Goal: Task Accomplishment & Management: Manage account settings

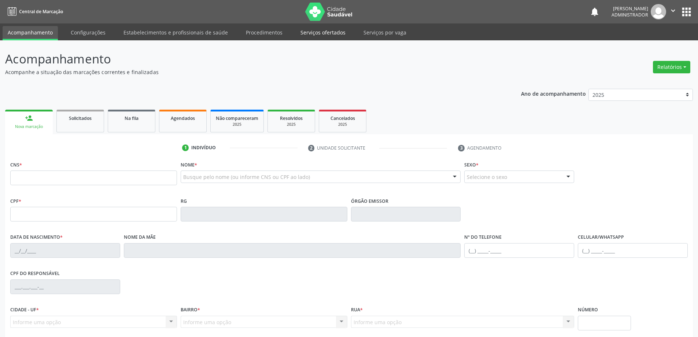
click at [314, 33] on link "Serviços ofertados" at bounding box center [322, 32] width 55 height 13
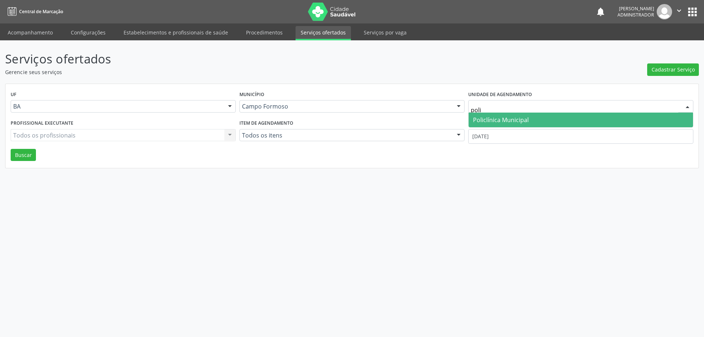
type input "polic"
click at [514, 124] on span "Policlínica Municipal" at bounding box center [501, 120] width 56 height 8
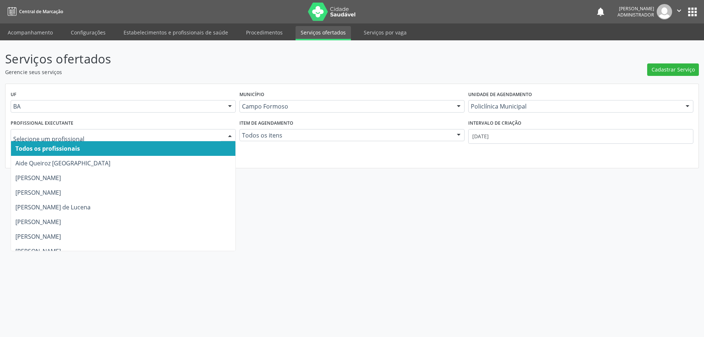
click at [230, 134] on div at bounding box center [229, 135] width 11 height 12
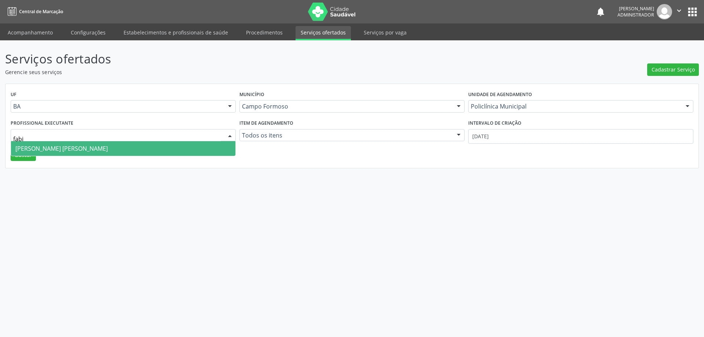
type input "fabio"
click at [170, 147] on span "[PERSON_NAME] [PERSON_NAME]" at bounding box center [123, 148] width 224 height 15
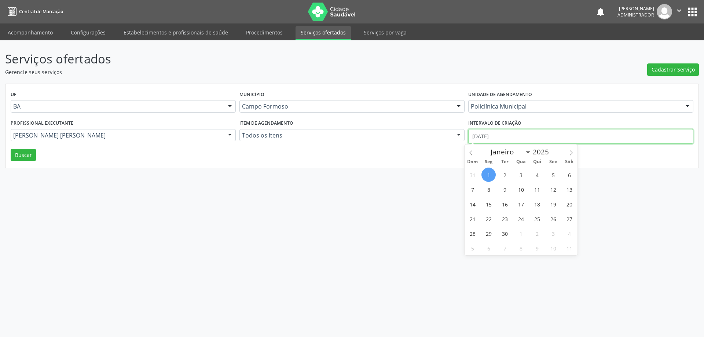
click at [490, 132] on input "[DATE]" at bounding box center [580, 136] width 225 height 15
click at [471, 151] on icon at bounding box center [470, 152] width 5 height 5
select select "7"
click at [551, 174] on span "1" at bounding box center [553, 175] width 14 height 14
type input "01/08/2025"
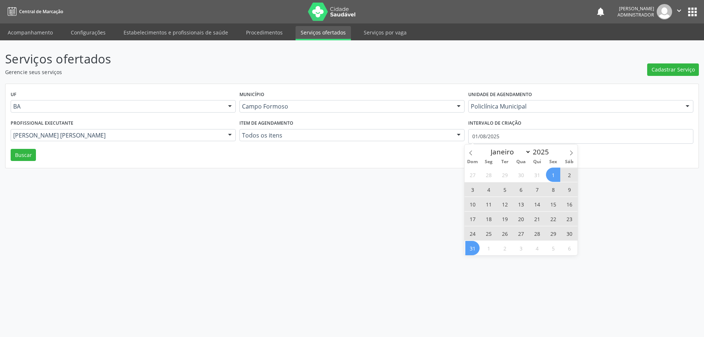
click at [472, 249] on span "31" at bounding box center [472, 248] width 14 height 14
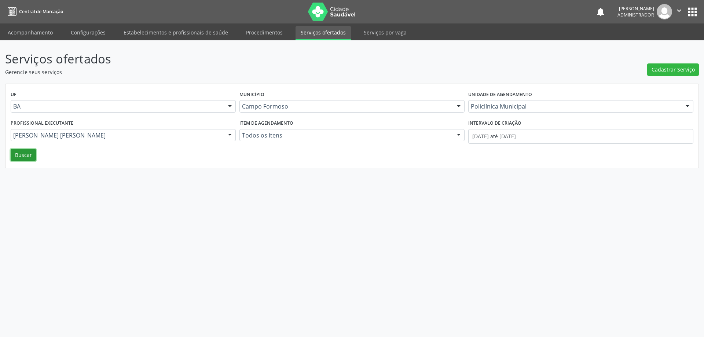
click at [16, 156] on button "Buscar" at bounding box center [23, 155] width 25 height 12
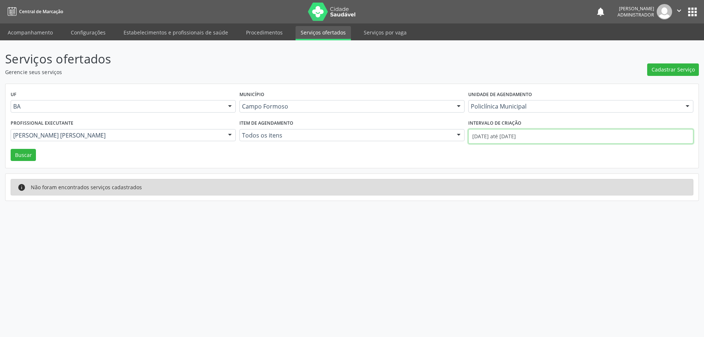
click at [484, 136] on input "01/08/2025 até 31/08/2025" at bounding box center [580, 136] width 225 height 15
click at [23, 153] on button "Buscar" at bounding box center [23, 155] width 25 height 12
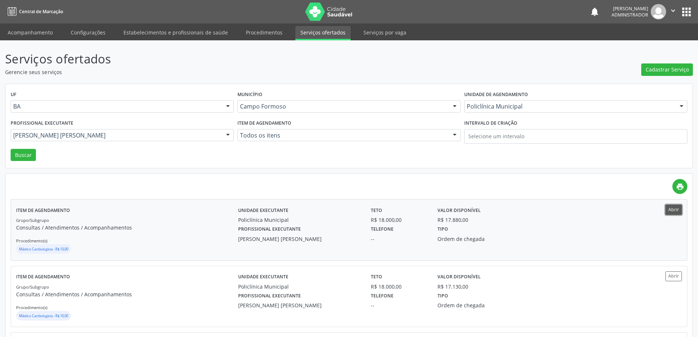
click at [674, 211] on button "Abrir" at bounding box center [674, 210] width 16 height 10
click at [227, 132] on div at bounding box center [227, 135] width 11 height 12
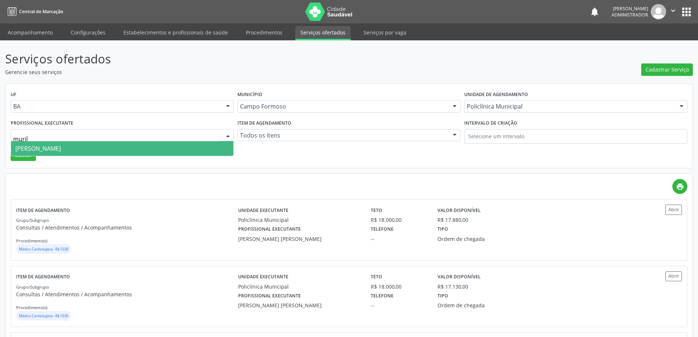
type input "murilo"
click at [157, 145] on span "Murilo Calixto dos Santos" at bounding box center [122, 148] width 222 height 15
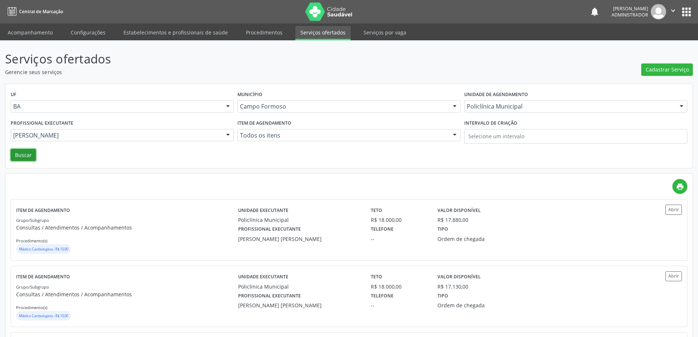
click at [26, 156] on button "Buscar" at bounding box center [23, 155] width 25 height 12
click at [674, 209] on button "Abrir" at bounding box center [674, 210] width 16 height 10
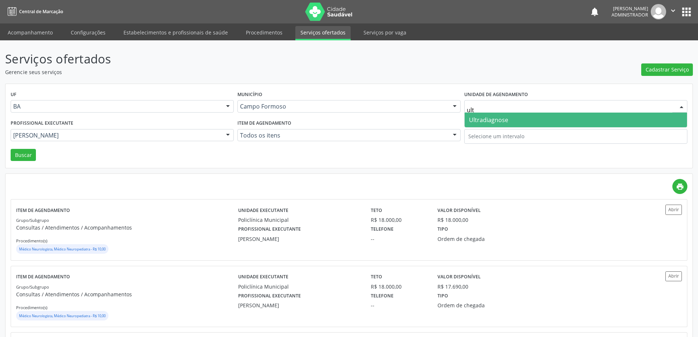
type input "ultr"
click at [489, 122] on span "Ultradiagnose" at bounding box center [488, 120] width 39 height 8
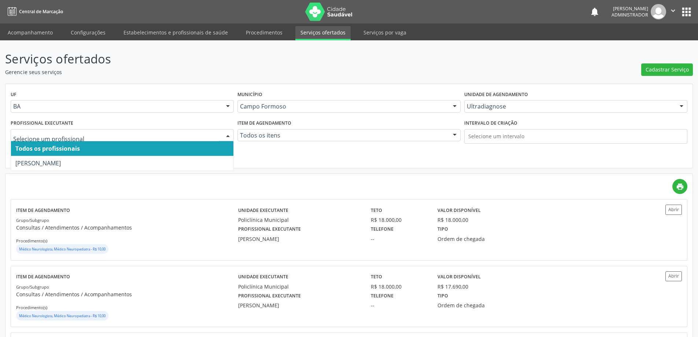
click at [226, 135] on div at bounding box center [227, 135] width 11 height 12
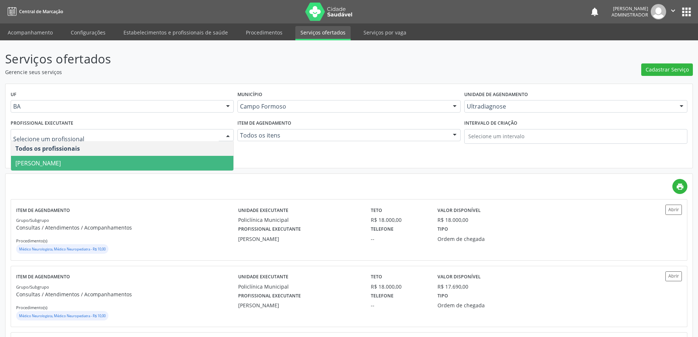
click at [194, 161] on span "[PERSON_NAME]" at bounding box center [122, 163] width 222 height 15
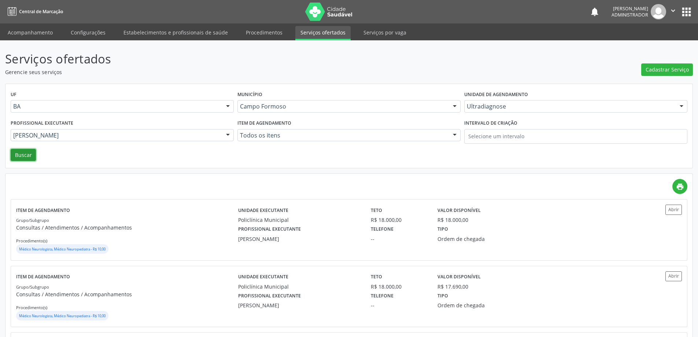
drag, startPoint x: 19, startPoint y: 153, endPoint x: 155, endPoint y: 155, distance: 135.6
click at [20, 153] on button "Buscar" at bounding box center [23, 155] width 25 height 12
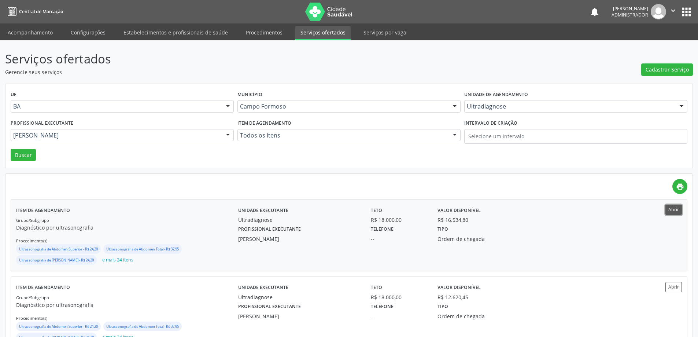
click at [670, 212] on button "Abrir" at bounding box center [674, 210] width 16 height 10
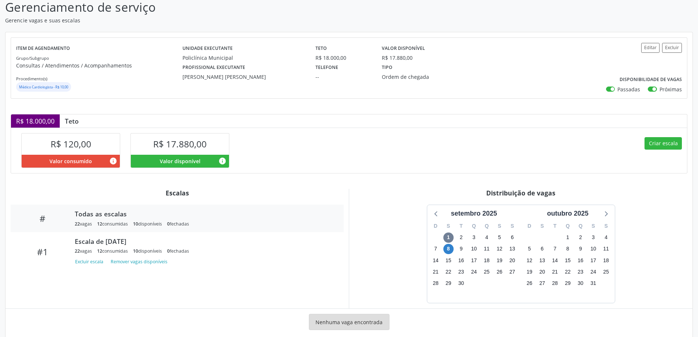
scroll to position [66, 0]
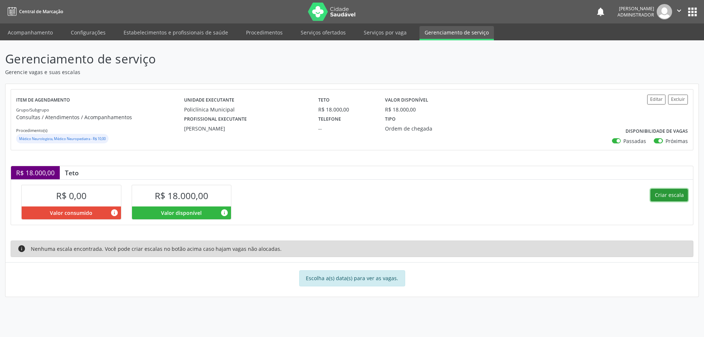
click at [670, 194] on button "Criar escala" at bounding box center [668, 195] width 37 height 12
select select "8"
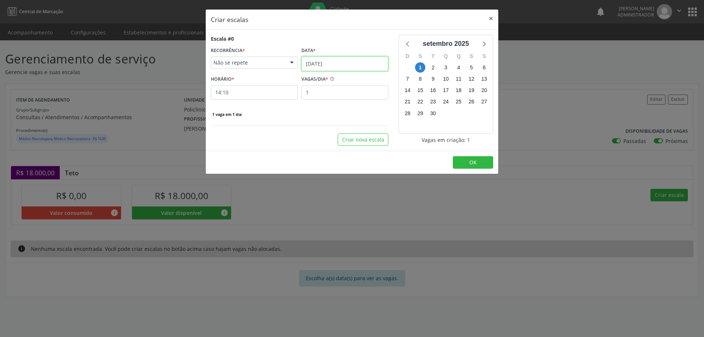
click at [330, 62] on input "01/09/2025" at bounding box center [344, 63] width 87 height 15
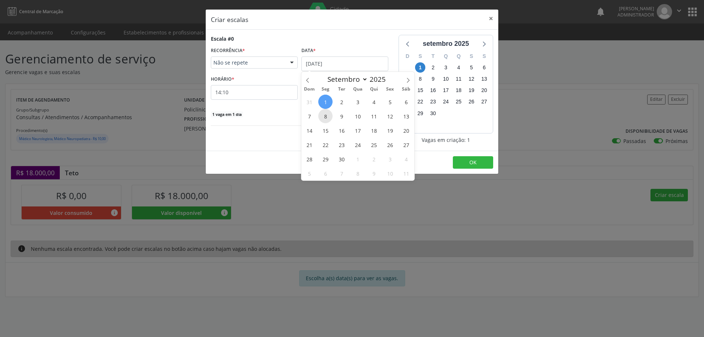
click at [326, 115] on span "8" at bounding box center [325, 116] width 14 height 14
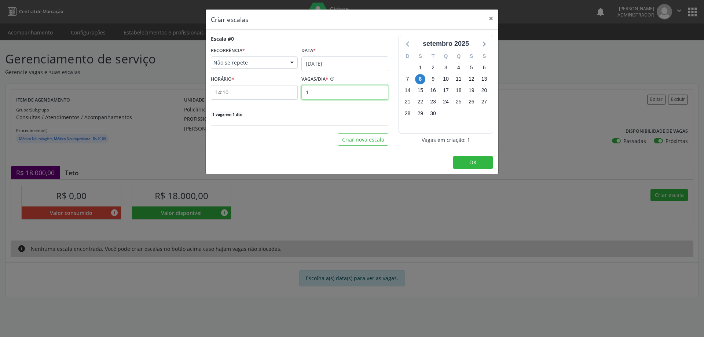
click at [323, 95] on input "1" at bounding box center [344, 92] width 87 height 15
type input "8"
click at [278, 93] on input "14:10" at bounding box center [254, 92] width 87 height 15
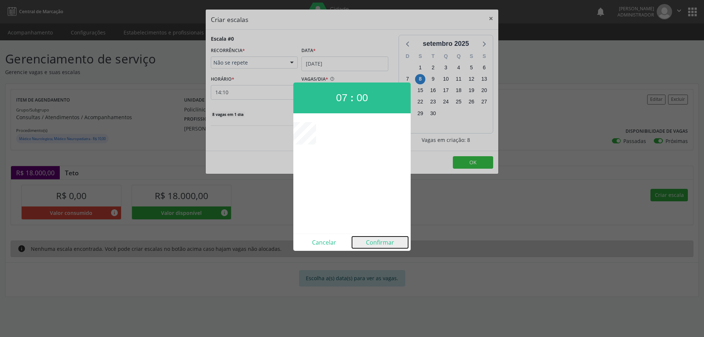
click at [378, 245] on button "Confirmar" at bounding box center [380, 242] width 56 height 12
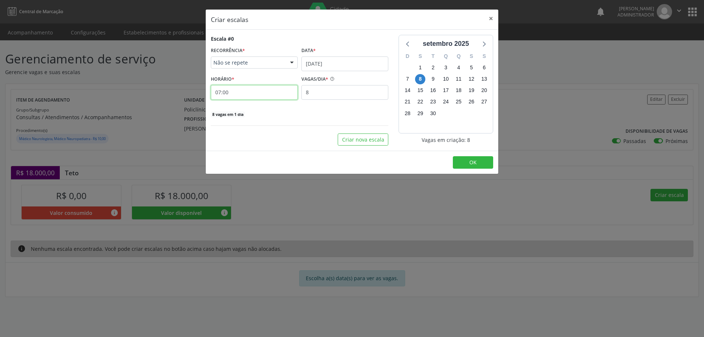
click at [257, 93] on input "07:00" at bounding box center [254, 92] width 87 height 15
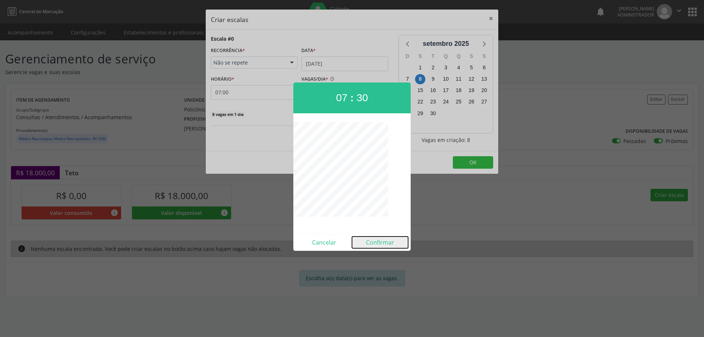
click at [372, 242] on button "Confirmar" at bounding box center [380, 242] width 56 height 12
type input "07:30"
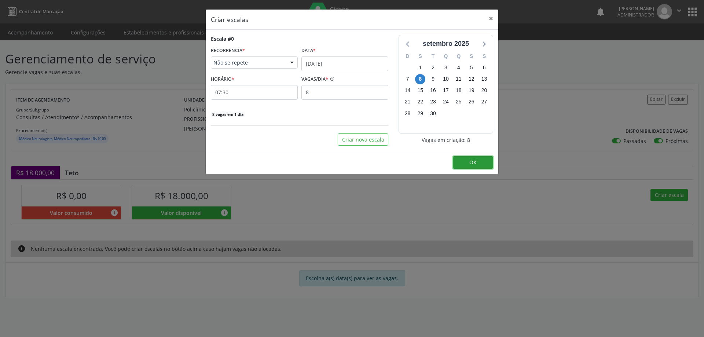
click at [488, 162] on button "OK" at bounding box center [473, 162] width 40 height 12
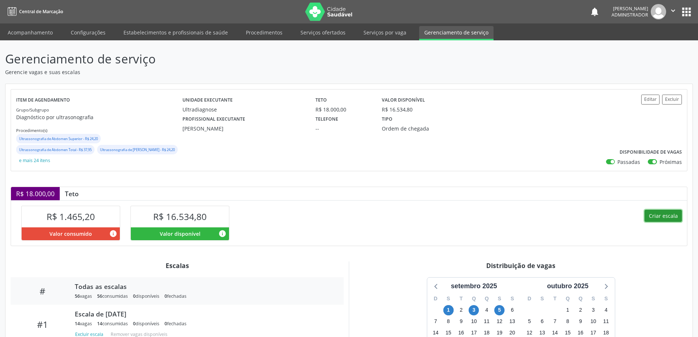
click at [659, 215] on button "Criar escala" at bounding box center [663, 216] width 37 height 12
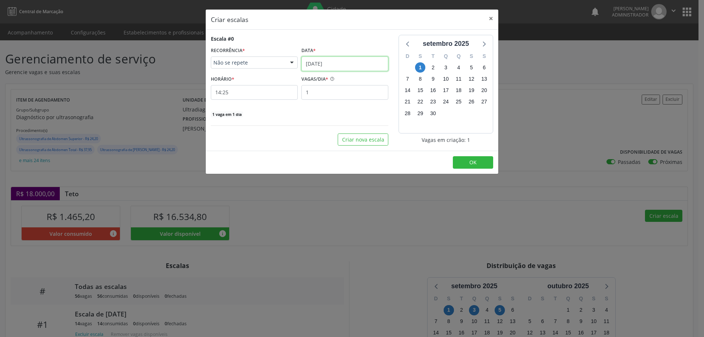
click at [319, 62] on input "[DATE]" at bounding box center [344, 63] width 87 height 15
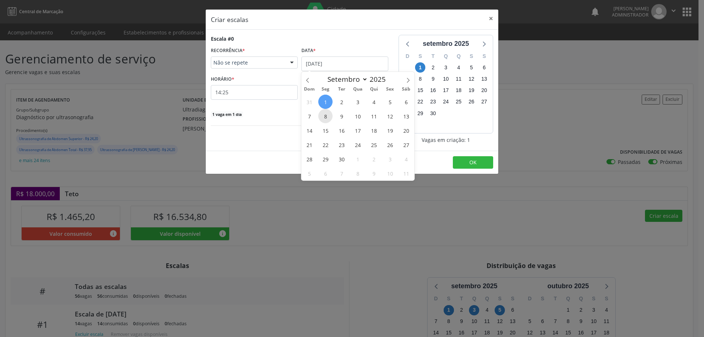
click at [324, 117] on span "8" at bounding box center [325, 116] width 14 height 14
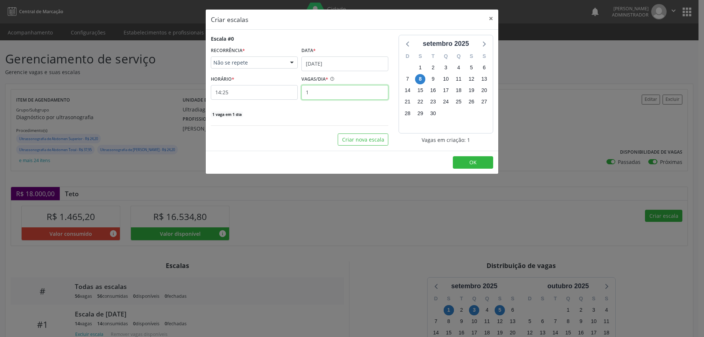
click at [320, 94] on input "1" at bounding box center [344, 92] width 87 height 15
type input "14"
click at [275, 93] on input "14:25" at bounding box center [254, 92] width 87 height 15
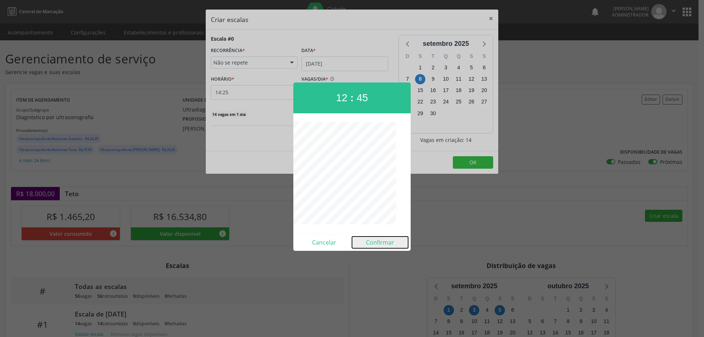
click at [381, 241] on button "Confirmar" at bounding box center [380, 242] width 56 height 12
type input "12:45"
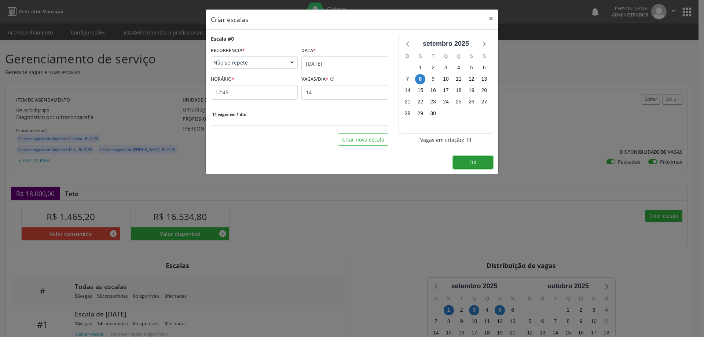
click at [486, 161] on button "OK" at bounding box center [473, 162] width 40 height 12
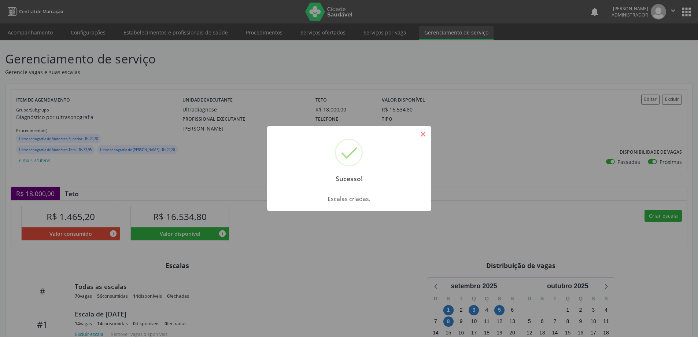
click at [423, 135] on button "×" at bounding box center [423, 134] width 12 height 12
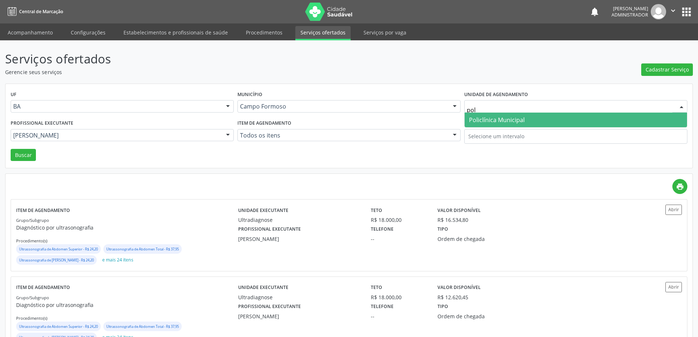
type input "poli"
click at [479, 119] on span "Policlínica Municipal" at bounding box center [497, 120] width 56 height 8
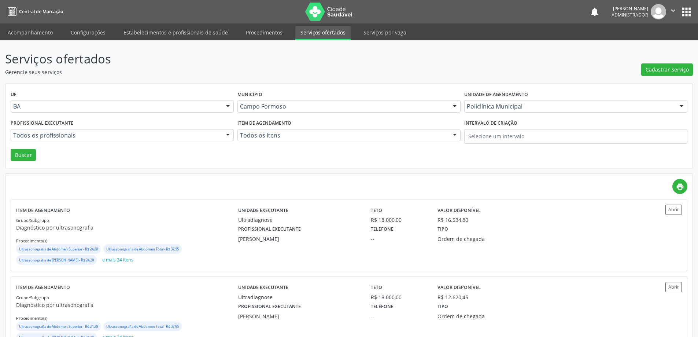
click at [227, 133] on div at bounding box center [227, 135] width 11 height 12
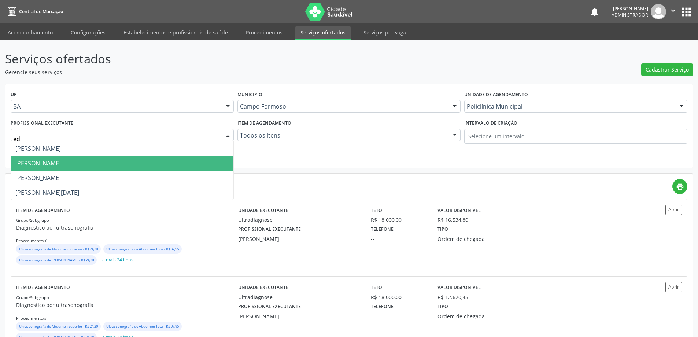
click at [158, 163] on span "Edvaldo Alves Costa Neto" at bounding box center [122, 163] width 222 height 15
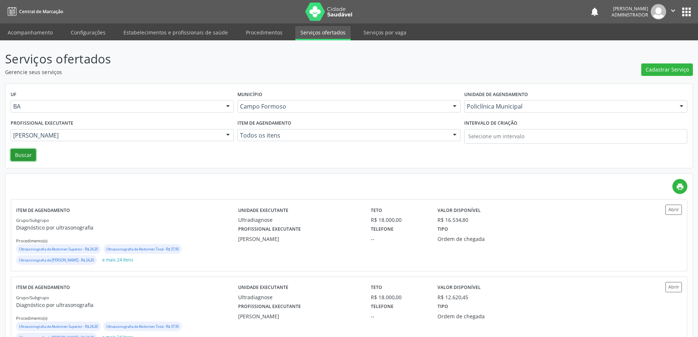
click at [34, 155] on button "Buscar" at bounding box center [23, 155] width 25 height 12
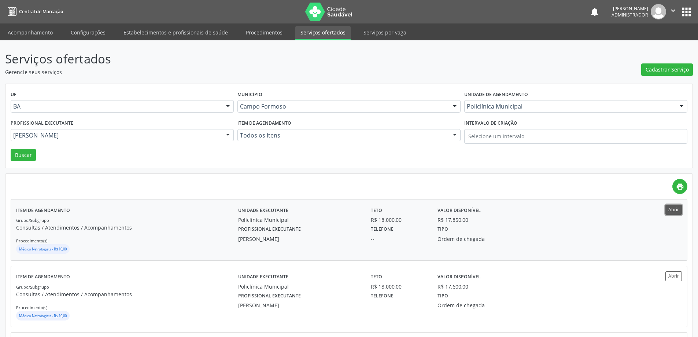
click at [675, 206] on button "Abrir" at bounding box center [674, 210] width 16 height 10
click at [226, 134] on div at bounding box center [227, 135] width 11 height 12
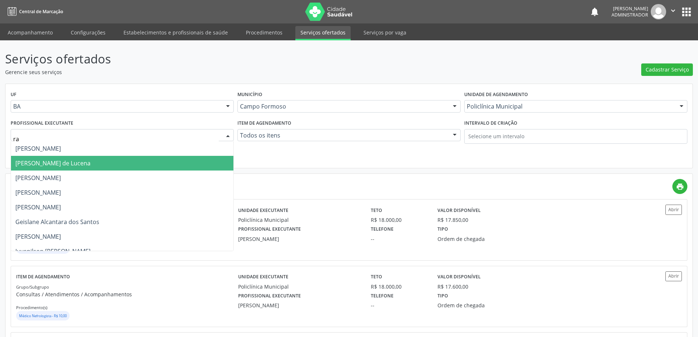
type input "ram"
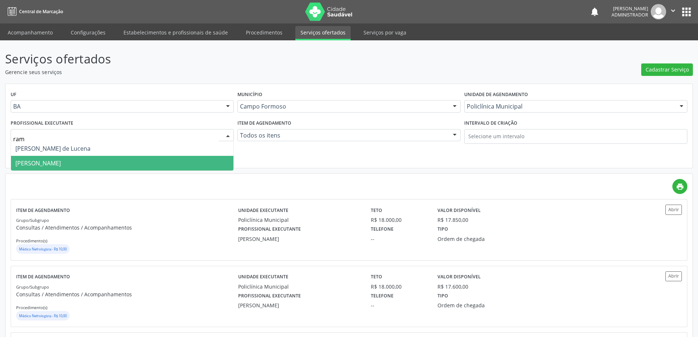
click at [129, 162] on span "Ramon Oliveira Soares" at bounding box center [122, 163] width 222 height 15
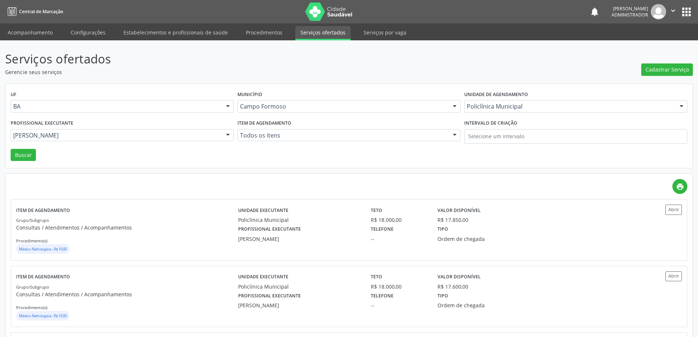
click at [22, 147] on div "Profissional executante Ramon Oliveira Soares Todos os profissionais Aide Queir…" at bounding box center [122, 133] width 227 height 31
click at [22, 156] on button "Buscar" at bounding box center [23, 155] width 25 height 12
click at [669, 208] on button "Abrir" at bounding box center [674, 210] width 16 height 10
click at [676, 210] on button "Abrir" at bounding box center [674, 210] width 16 height 10
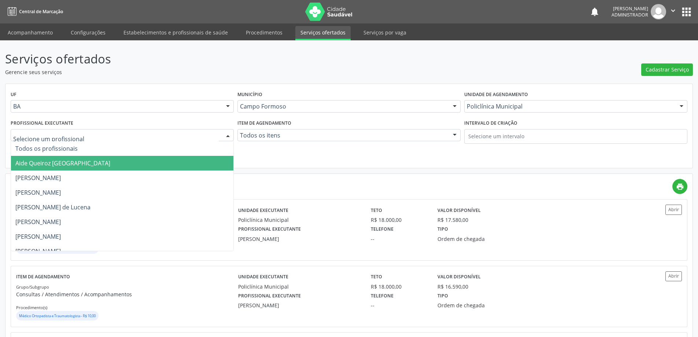
click at [226, 133] on div at bounding box center [227, 135] width 11 height 12
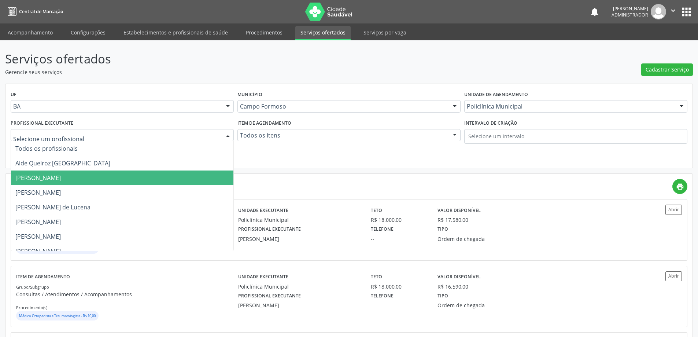
click at [189, 176] on span "[PERSON_NAME]" at bounding box center [122, 177] width 222 height 15
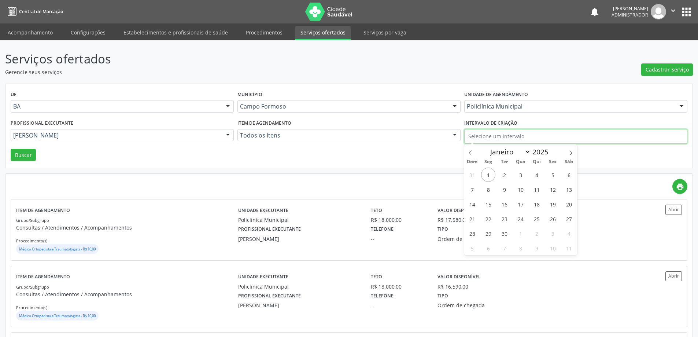
click at [488, 136] on input "text" at bounding box center [575, 136] width 223 height 15
click at [471, 152] on icon at bounding box center [470, 152] width 5 height 5
click at [470, 152] on icon at bounding box center [470, 152] width 5 height 5
select select "6"
click at [503, 176] on span "1" at bounding box center [504, 175] width 14 height 14
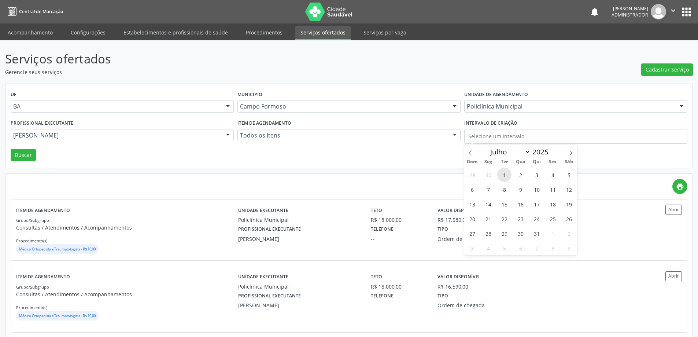
type input "01/07/2025"
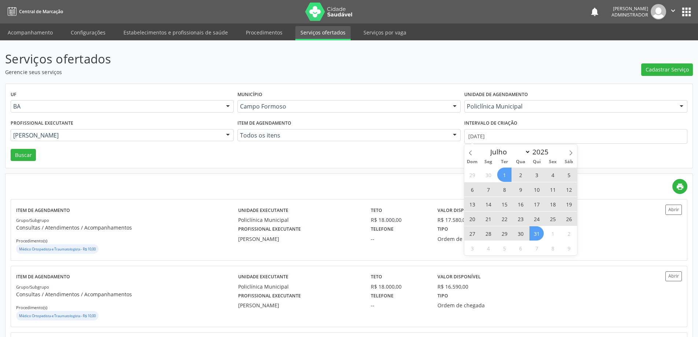
click at [536, 234] on span "31" at bounding box center [537, 233] width 14 height 14
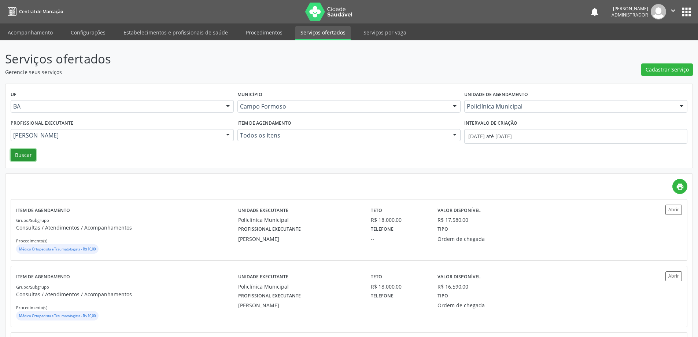
click at [27, 155] on button "Buscar" at bounding box center [23, 155] width 25 height 12
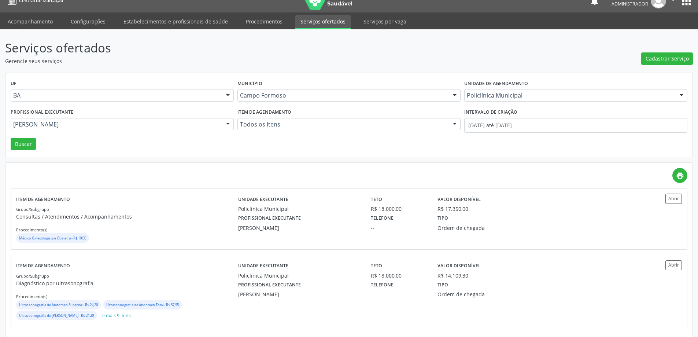
scroll to position [17, 0]
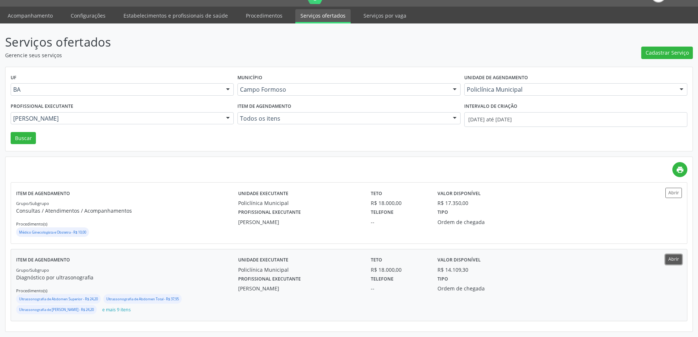
click at [678, 260] on button "Abrir" at bounding box center [674, 259] width 16 height 10
click at [226, 114] on div at bounding box center [227, 119] width 11 height 12
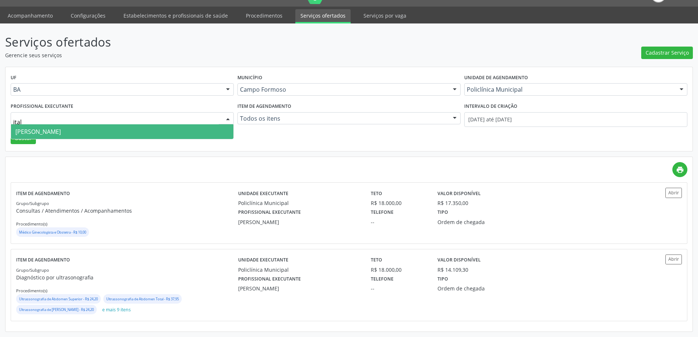
type input "italo"
click at [212, 131] on span "Italo Goncalves da Silva" at bounding box center [122, 131] width 222 height 15
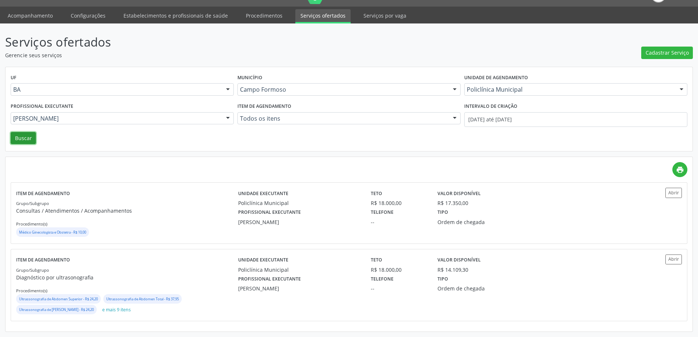
click at [21, 135] on button "Buscar" at bounding box center [23, 138] width 25 height 12
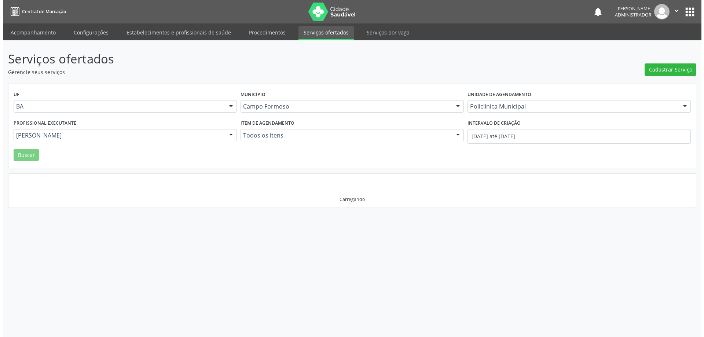
scroll to position [0, 0]
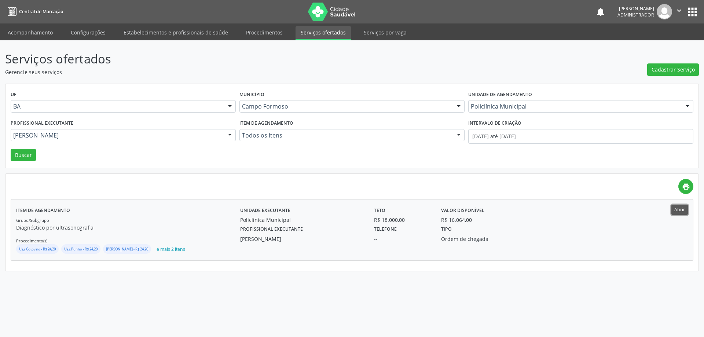
click at [684, 210] on button "Abrir" at bounding box center [679, 210] width 16 height 10
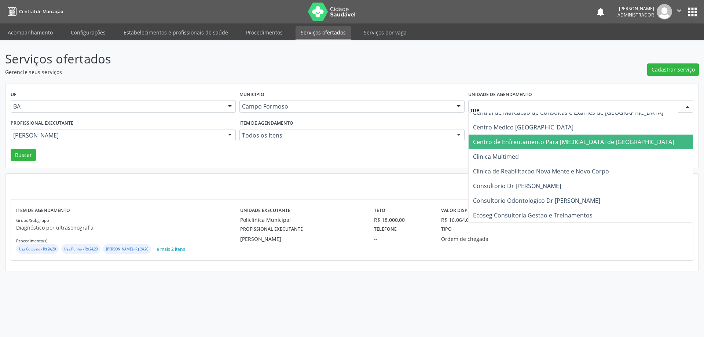
scroll to position [73, 0]
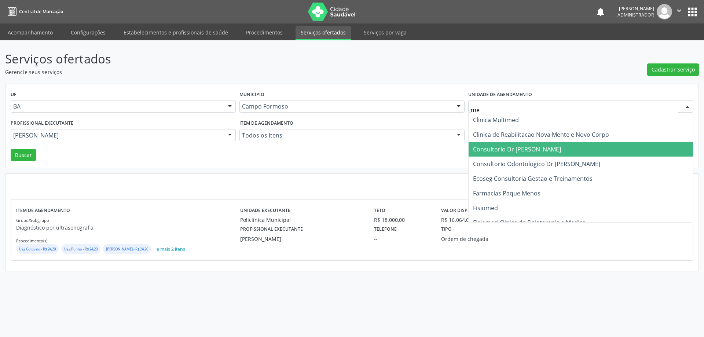
type input "med"
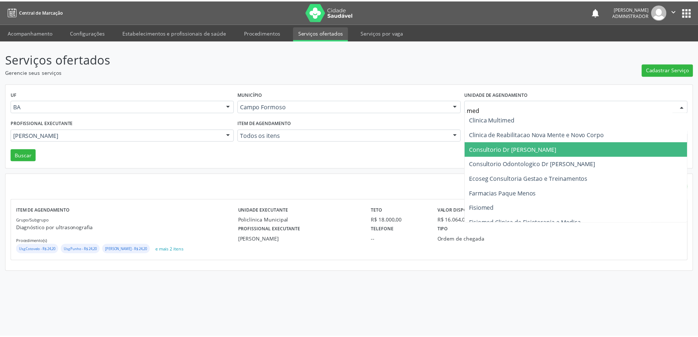
scroll to position [0, 0]
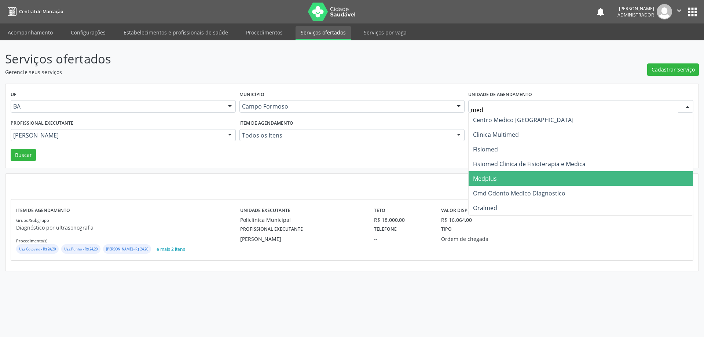
drag, startPoint x: 489, startPoint y: 181, endPoint x: 486, endPoint y: 176, distance: 5.4
click at [489, 180] on span "Medplus" at bounding box center [485, 178] width 24 height 8
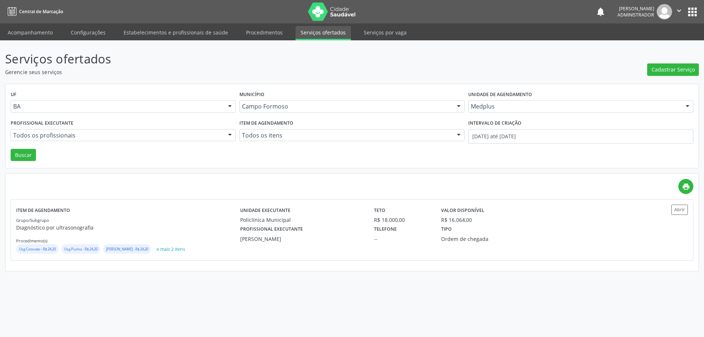
click at [227, 133] on div at bounding box center [229, 135] width 11 height 12
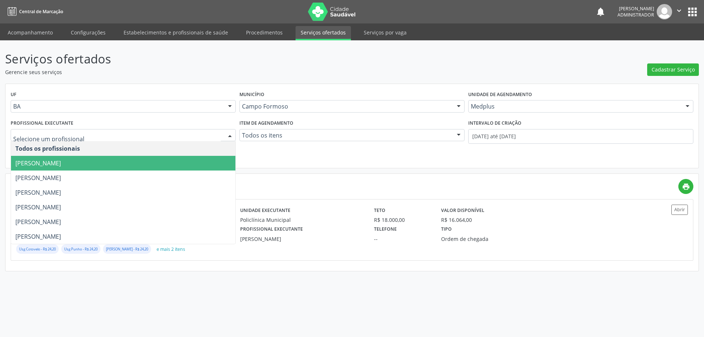
click at [209, 157] on span "Antonio Miranda Rocha Junior" at bounding box center [123, 163] width 224 height 15
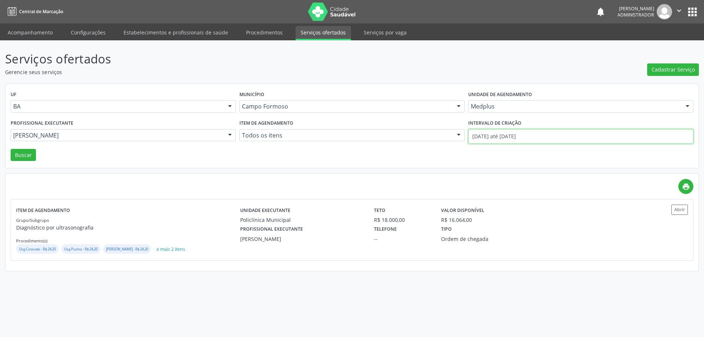
click at [524, 135] on input "01/07/2025 até 31/07/2025" at bounding box center [580, 136] width 225 height 15
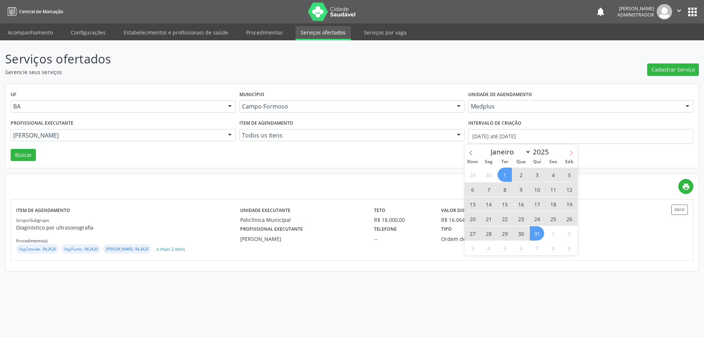
click at [570, 154] on icon at bounding box center [570, 152] width 5 height 5
select select "7"
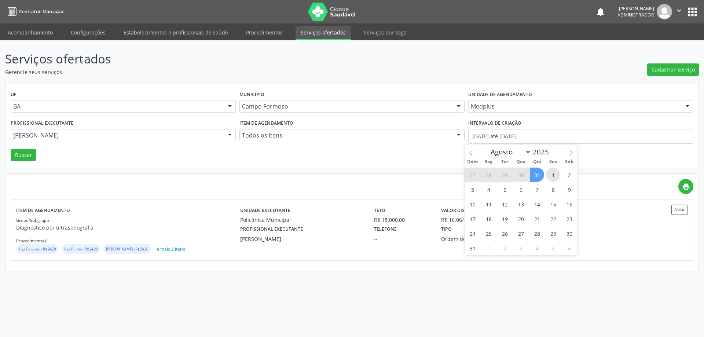
click at [554, 173] on span "1" at bounding box center [553, 175] width 14 height 14
type input "01/08/2025"
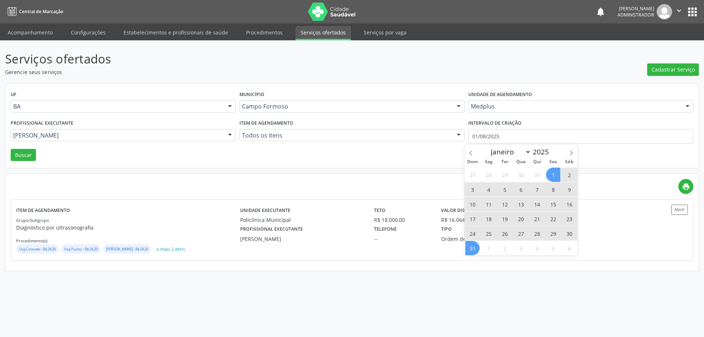
click at [472, 247] on span "31" at bounding box center [472, 248] width 14 height 14
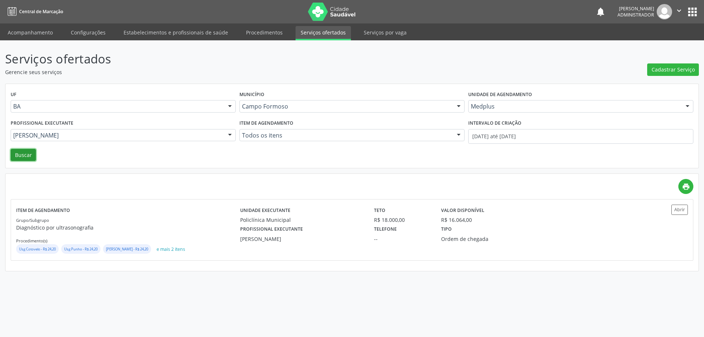
click at [19, 150] on button "Buscar" at bounding box center [23, 155] width 25 height 12
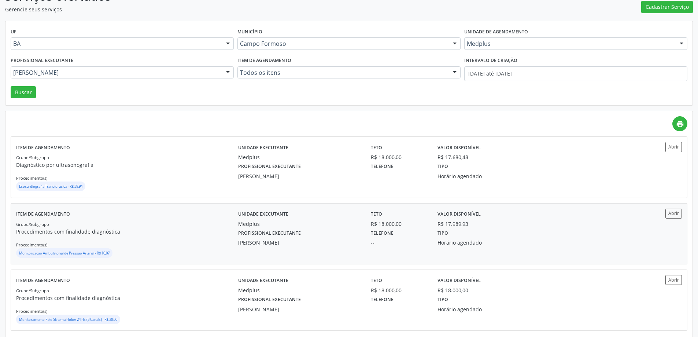
scroll to position [72, 0]
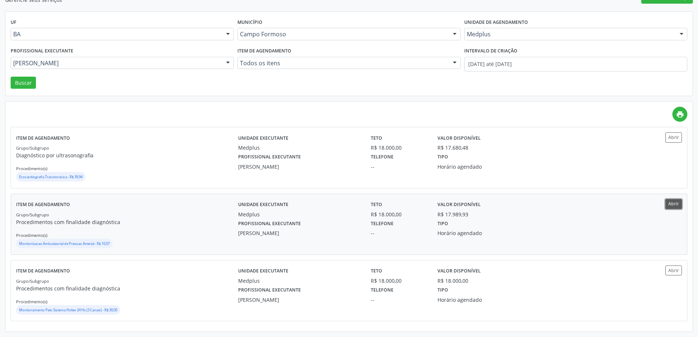
click at [668, 205] on button "Abrir" at bounding box center [674, 204] width 16 height 10
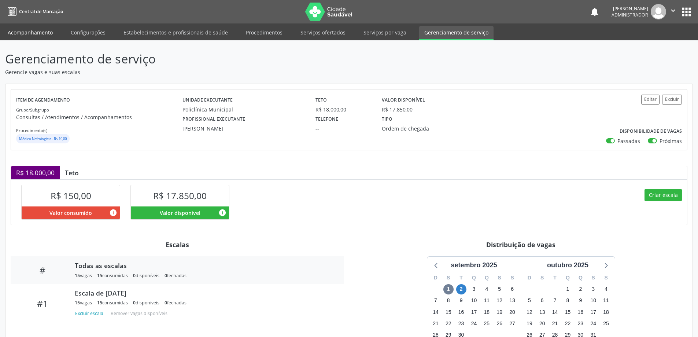
click at [17, 33] on link "Acompanhamento" at bounding box center [30, 32] width 55 height 13
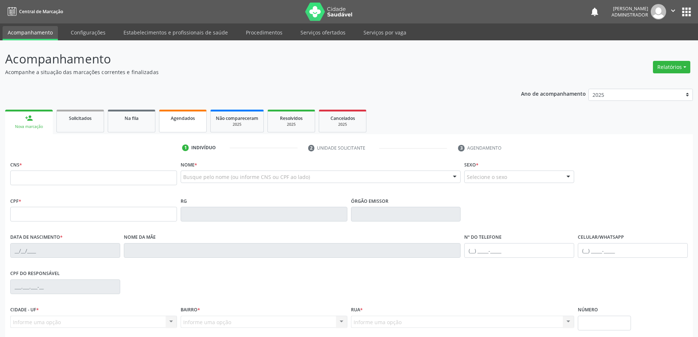
click at [180, 119] on span "Agendados" at bounding box center [183, 118] width 24 height 6
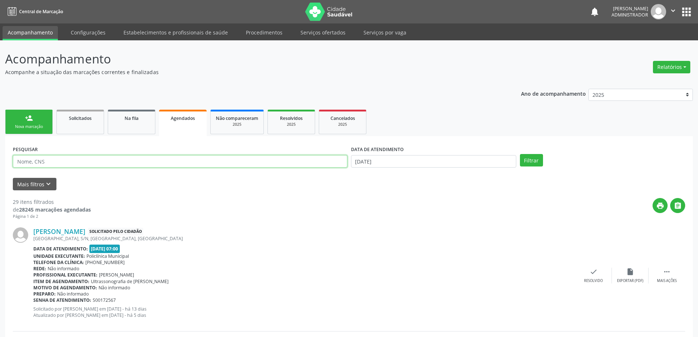
click at [122, 162] on input "text" at bounding box center [180, 161] width 335 height 12
type input "702606219376949"
click at [367, 161] on input "01/09/2025" at bounding box center [433, 161] width 165 height 12
click at [533, 158] on button "Filtrar" at bounding box center [531, 160] width 23 height 12
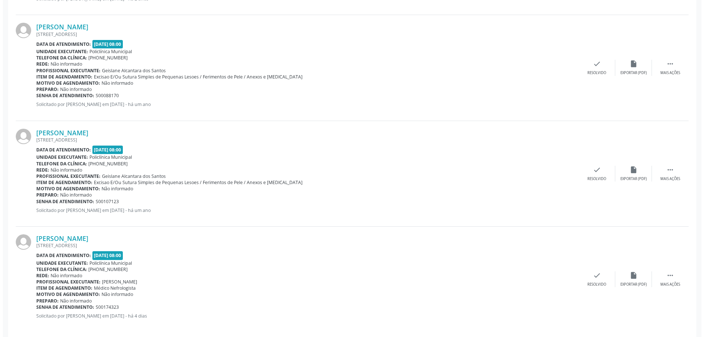
scroll to position [318, 0]
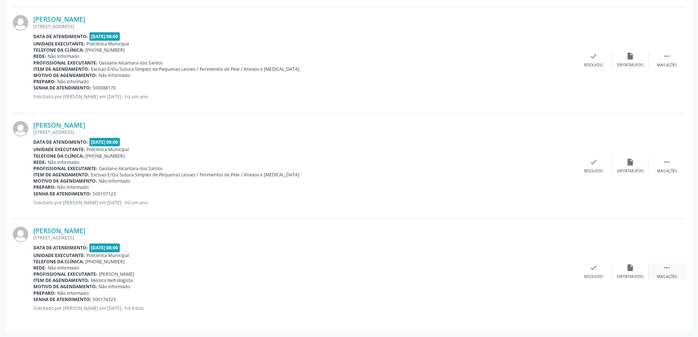
click at [663, 265] on icon "" at bounding box center [667, 268] width 8 height 8
click at [556, 268] on icon "cancel" at bounding box center [557, 268] width 8 height 8
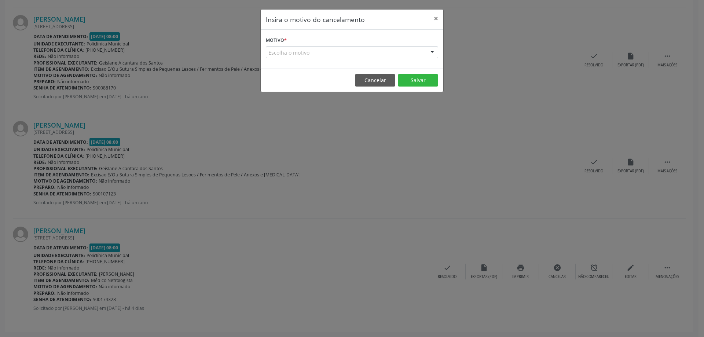
click at [433, 50] on div at bounding box center [432, 53] width 11 height 12
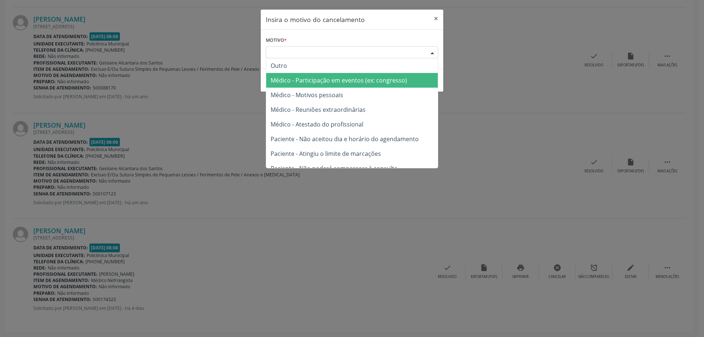
click at [428, 80] on span "Médico - Participação em eventos (ex: congresso)" at bounding box center [352, 80] width 172 height 15
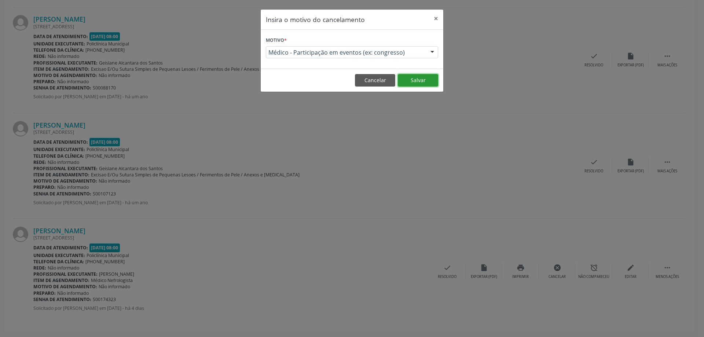
click at [414, 84] on button "Salvar" at bounding box center [418, 80] width 40 height 12
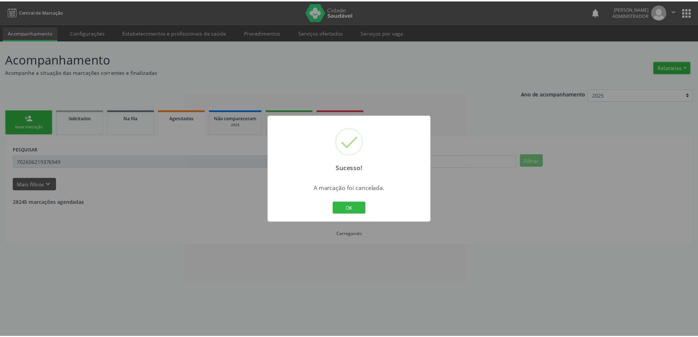
scroll to position [0, 0]
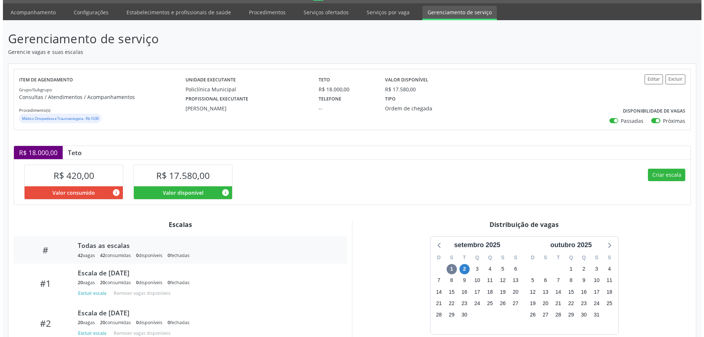
scroll to position [37, 0]
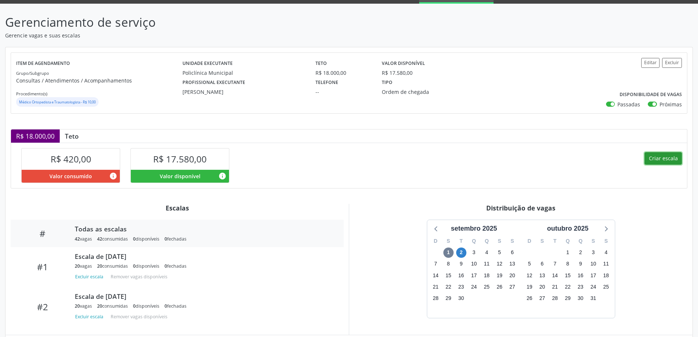
click at [660, 154] on button "Criar escala" at bounding box center [663, 158] width 37 height 12
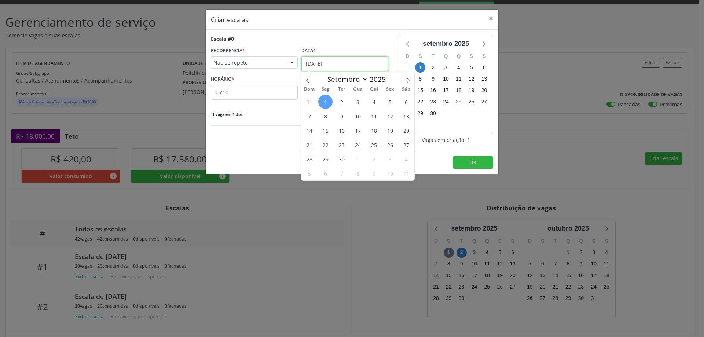
click at [312, 62] on input "[DATE]" at bounding box center [344, 63] width 87 height 15
click at [341, 101] on span "2" at bounding box center [341, 102] width 14 height 14
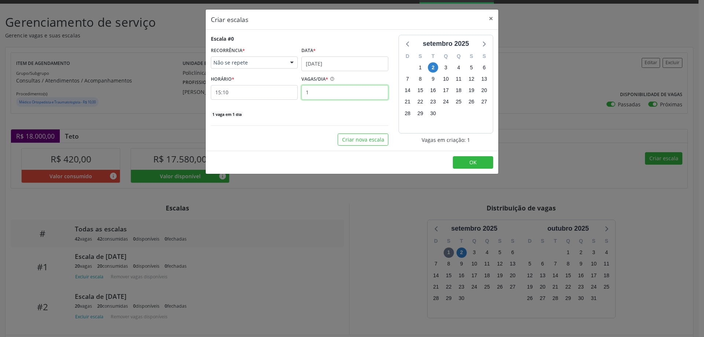
click at [316, 91] on input "1" at bounding box center [344, 92] width 87 height 15
type input "3"
click at [280, 93] on input "15:10" at bounding box center [254, 92] width 87 height 15
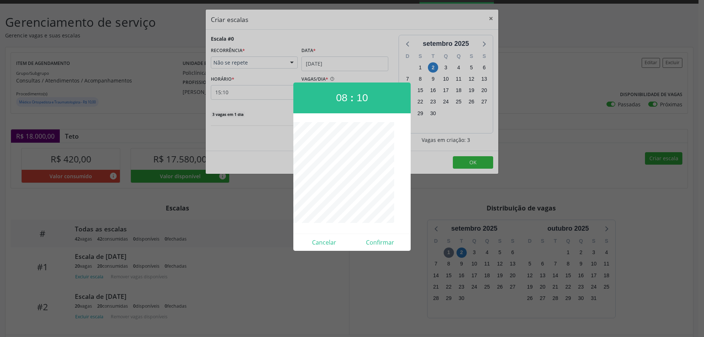
click at [339, 96] on span "08" at bounding box center [341, 97] width 11 height 11
click at [385, 239] on button "Confirmar" at bounding box center [380, 242] width 56 height 12
type input "11:00"
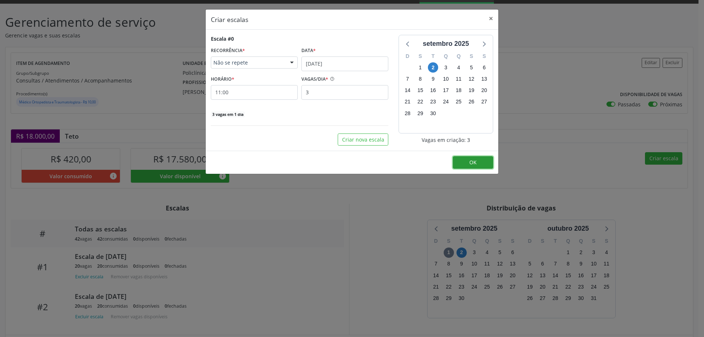
click at [461, 164] on button "OK" at bounding box center [473, 162] width 40 height 12
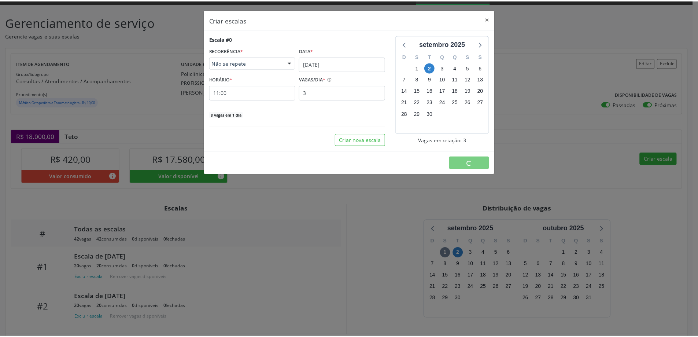
scroll to position [0, 0]
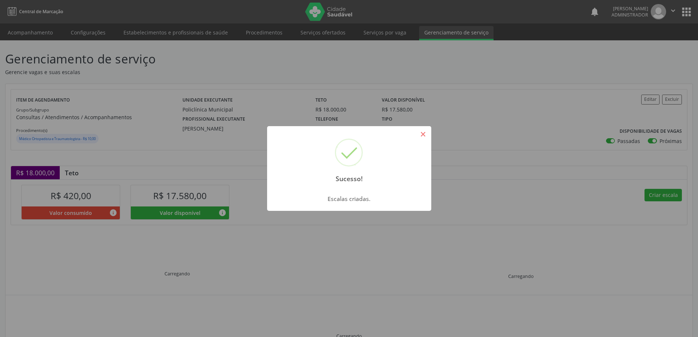
click at [424, 136] on button "×" at bounding box center [423, 134] width 12 height 12
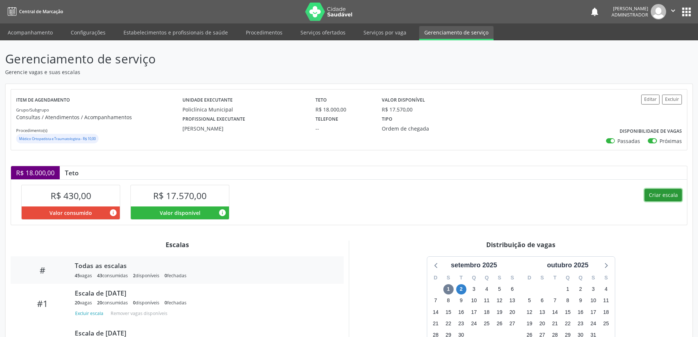
click at [662, 196] on button "Criar escala" at bounding box center [663, 195] width 37 height 12
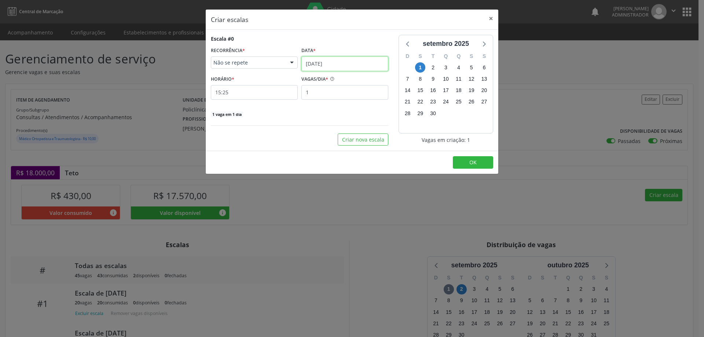
click at [342, 60] on input "[DATE]" at bounding box center [344, 63] width 87 height 15
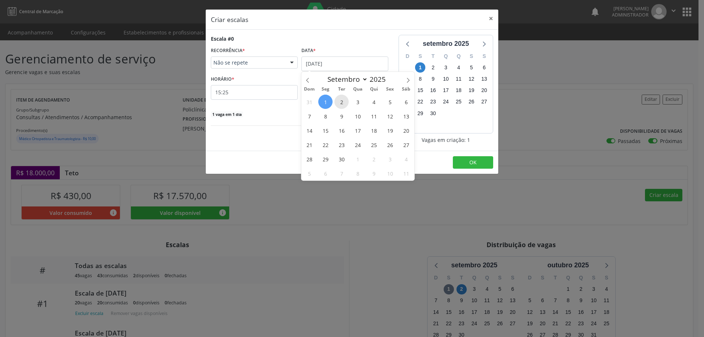
click at [340, 102] on span "2" at bounding box center [341, 102] width 14 height 14
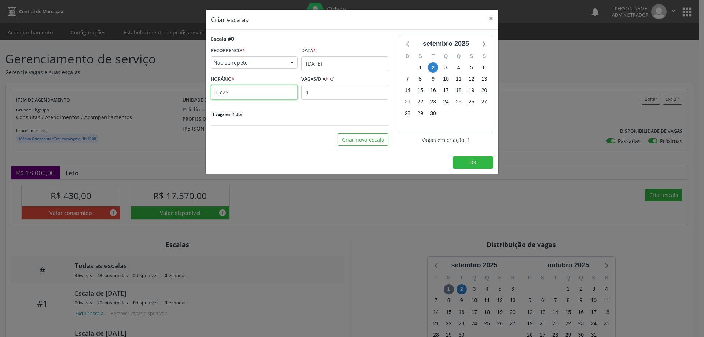
click at [267, 92] on input "15:25" at bounding box center [254, 92] width 87 height 15
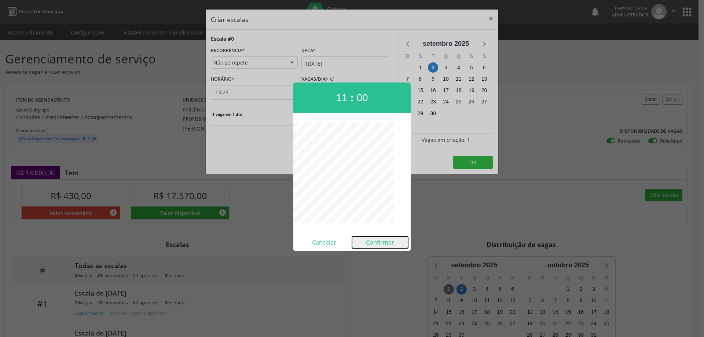
click at [381, 240] on button "Confirmar" at bounding box center [380, 242] width 56 height 12
type input "11:00"
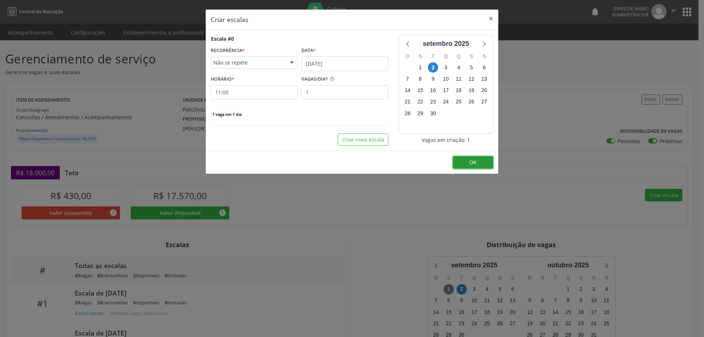
click at [475, 157] on button "OK" at bounding box center [473, 162] width 40 height 12
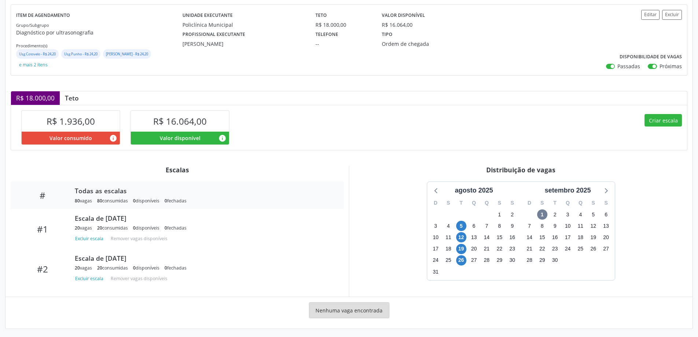
scroll to position [87, 0]
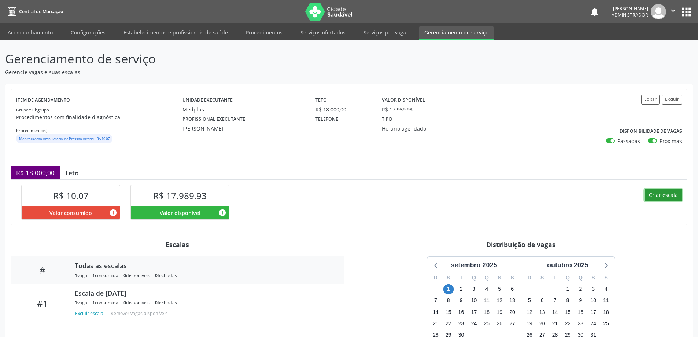
click at [658, 193] on button "Criar escala" at bounding box center [663, 195] width 37 height 12
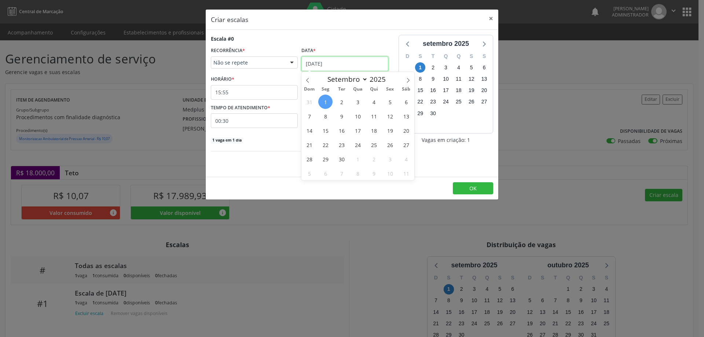
click at [316, 60] on input "[DATE]" at bounding box center [344, 63] width 87 height 15
click at [342, 99] on span "2" at bounding box center [341, 102] width 14 height 14
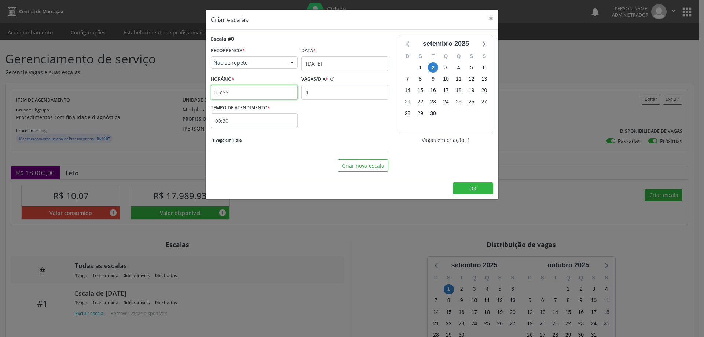
click at [272, 92] on input "15:55" at bounding box center [254, 92] width 87 height 15
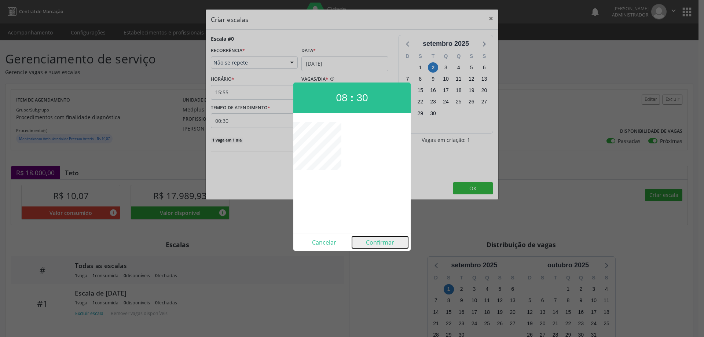
click at [376, 243] on button "Confirmar" at bounding box center [380, 242] width 56 height 12
type input "08:30"
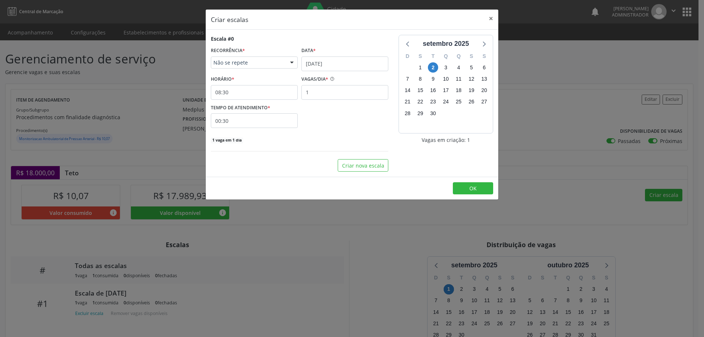
click at [269, 122] on input "00:30" at bounding box center [254, 120] width 87 height 15
click at [320, 140] on span at bounding box center [321, 139] width 5 height 7
type input "00:25"
type input "25"
click at [320, 140] on span at bounding box center [321, 139] width 5 height 7
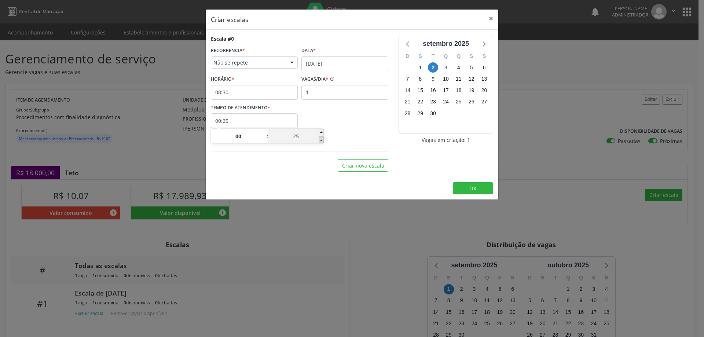
type input "00:20"
type input "20"
click at [480, 190] on button "OK" at bounding box center [473, 188] width 40 height 12
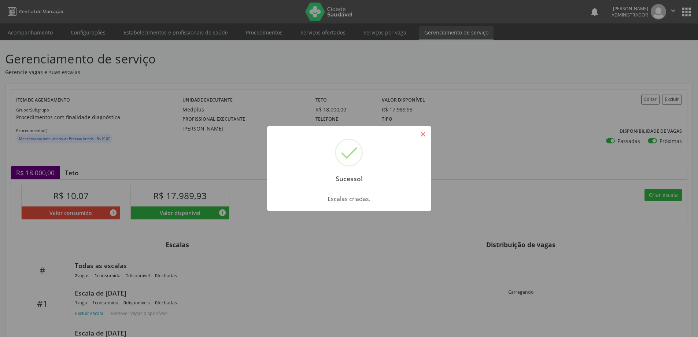
click at [420, 132] on button "×" at bounding box center [423, 134] width 12 height 12
